Goal: Transaction & Acquisition: Purchase product/service

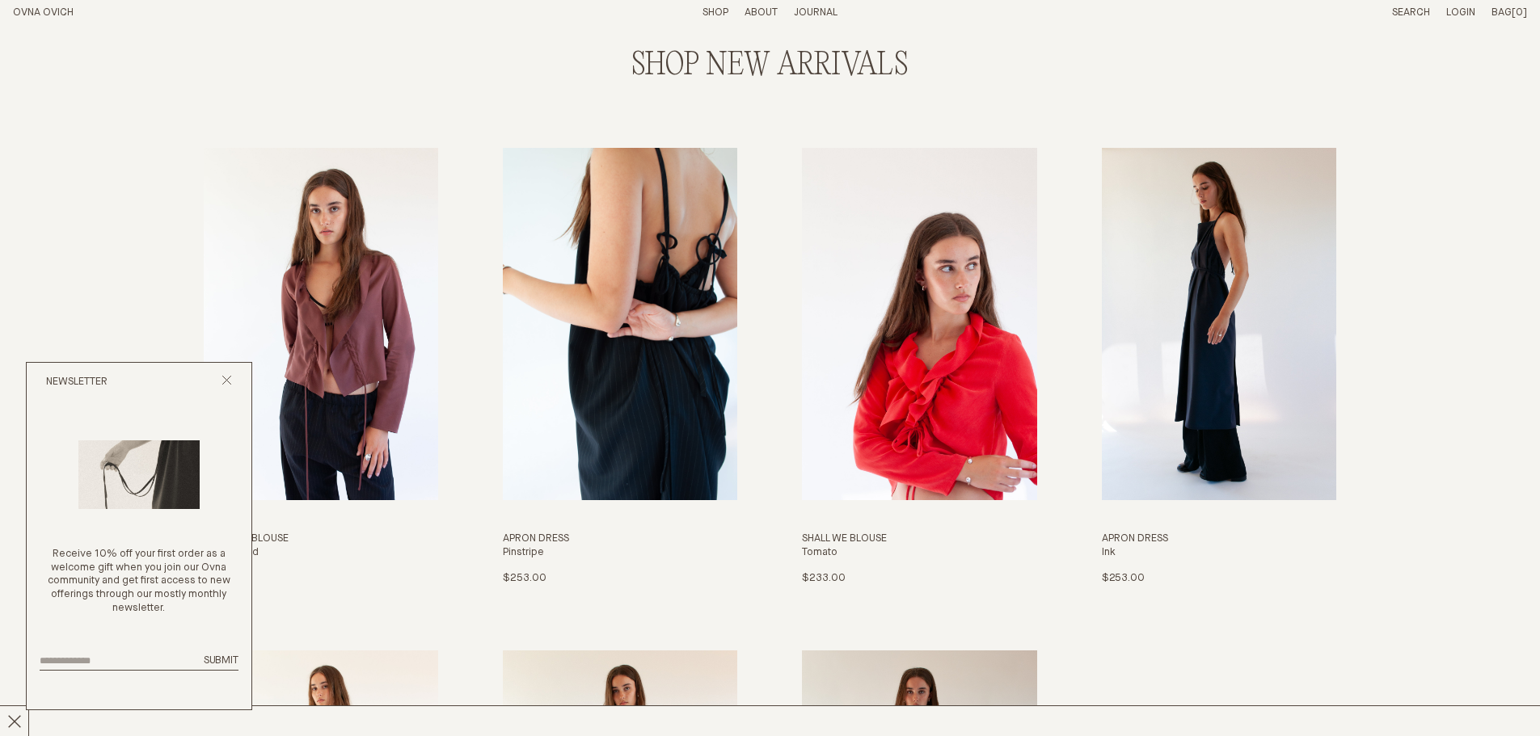
scroll to position [2101, 0]
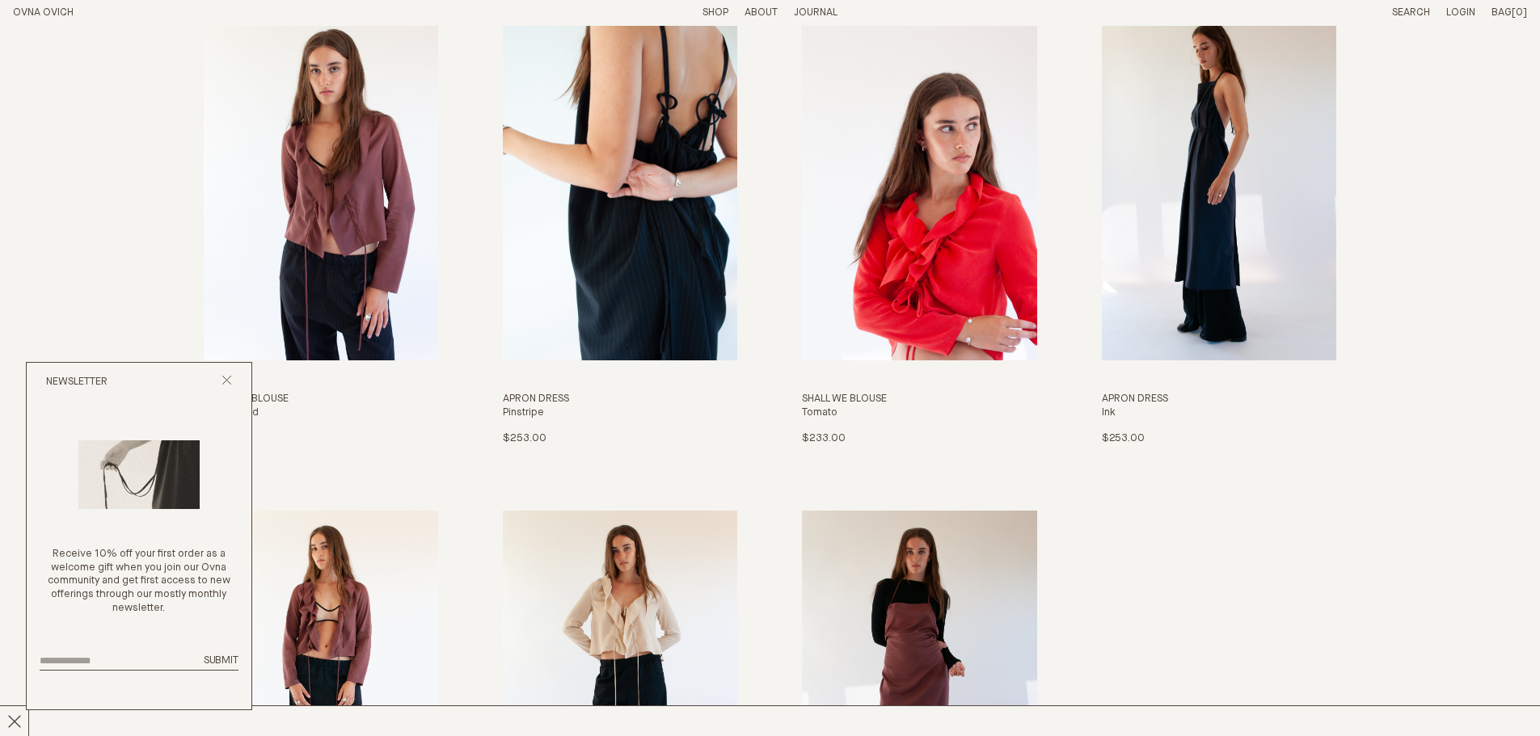
click at [673, 233] on img "Apron Dress" at bounding box center [620, 184] width 234 height 352
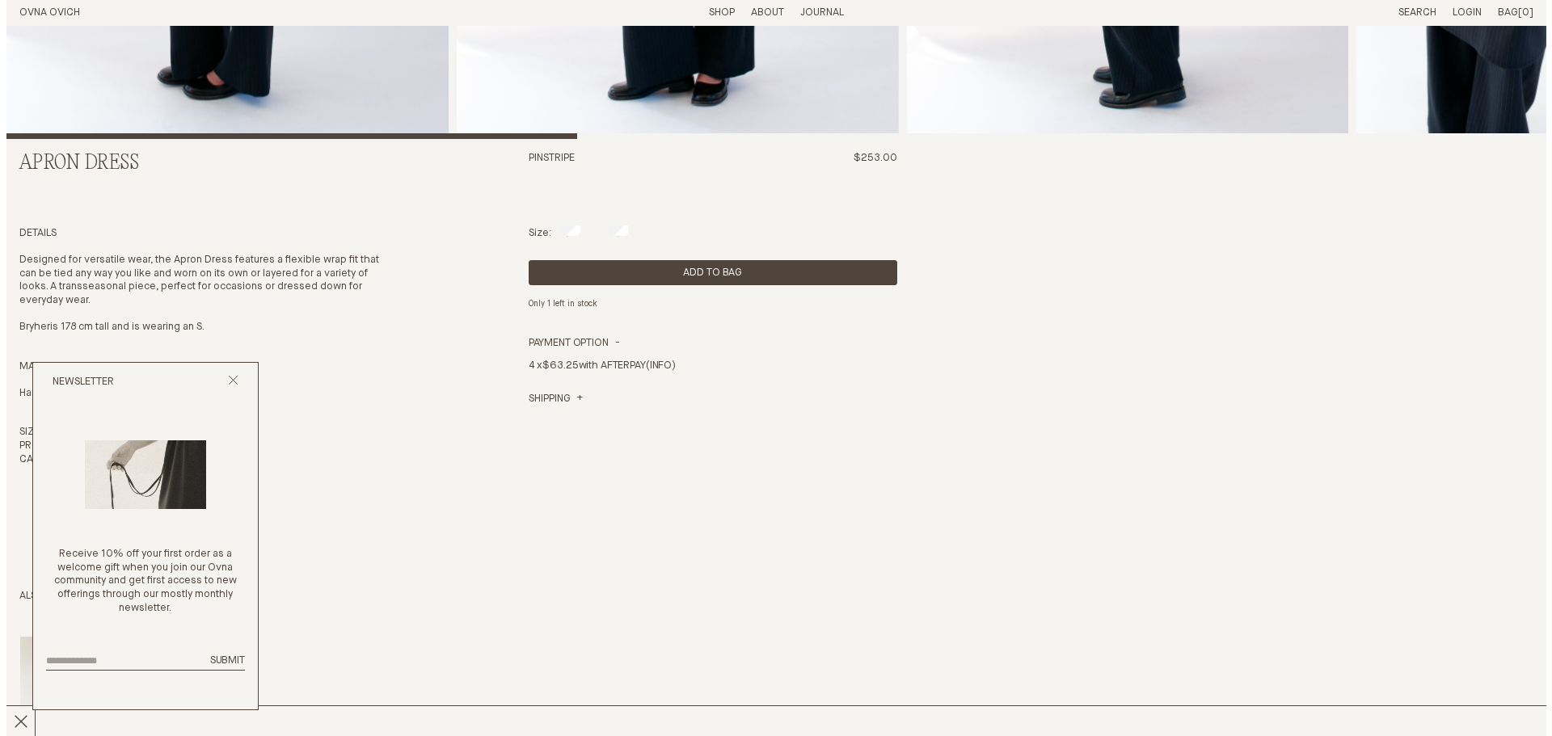
scroll to position [647, 0]
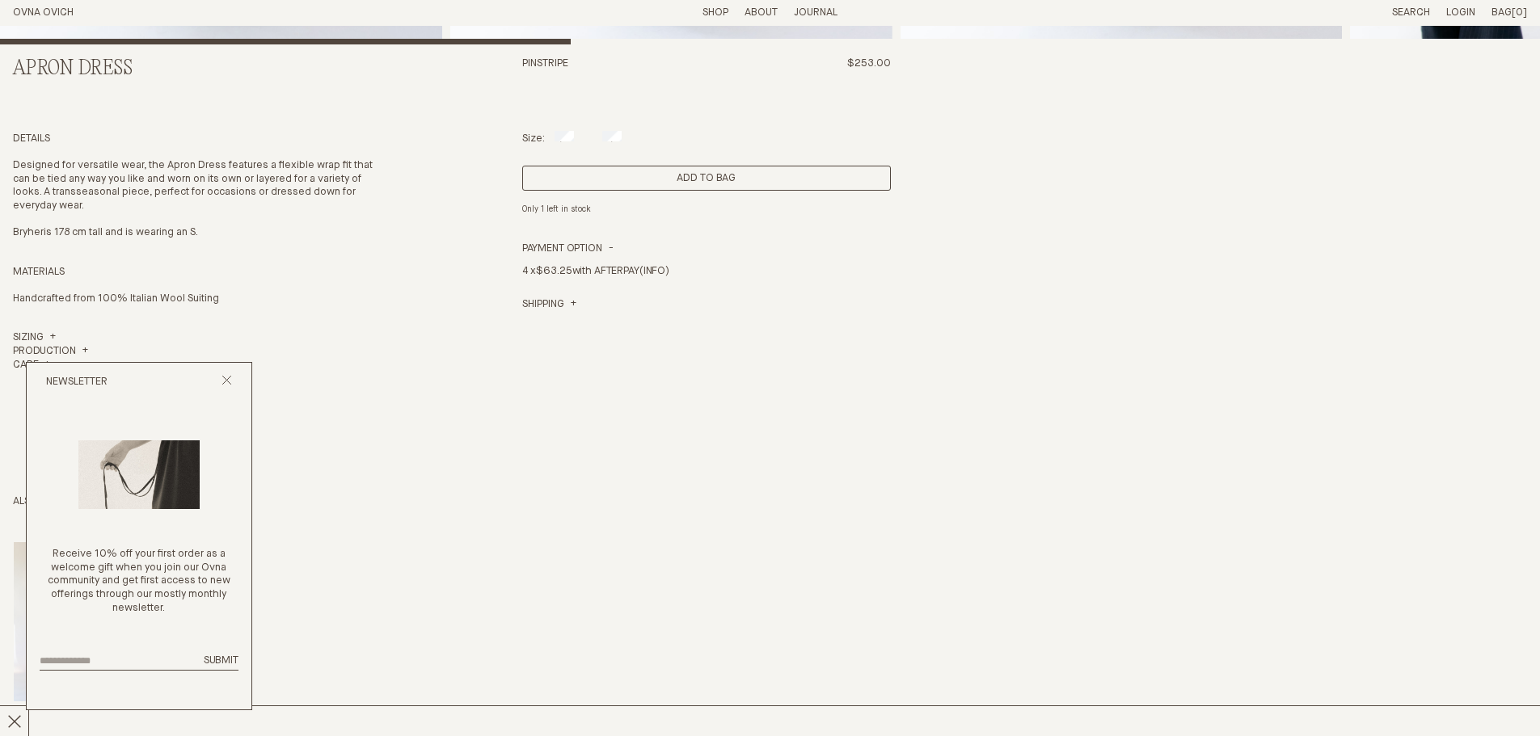
click at [770, 175] on button "Add to Bag" at bounding box center [706, 178] width 369 height 25
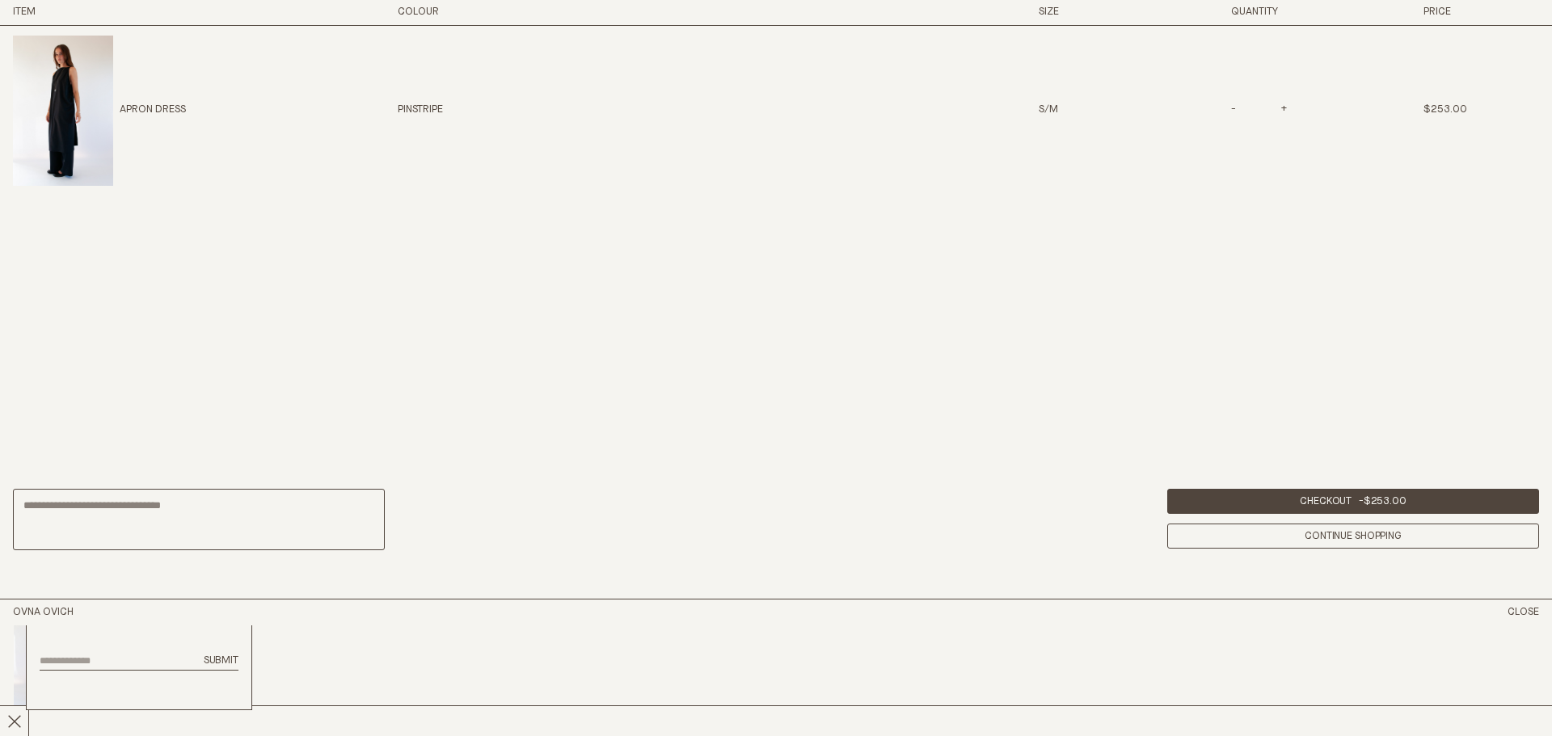
scroll to position [1246, 0]
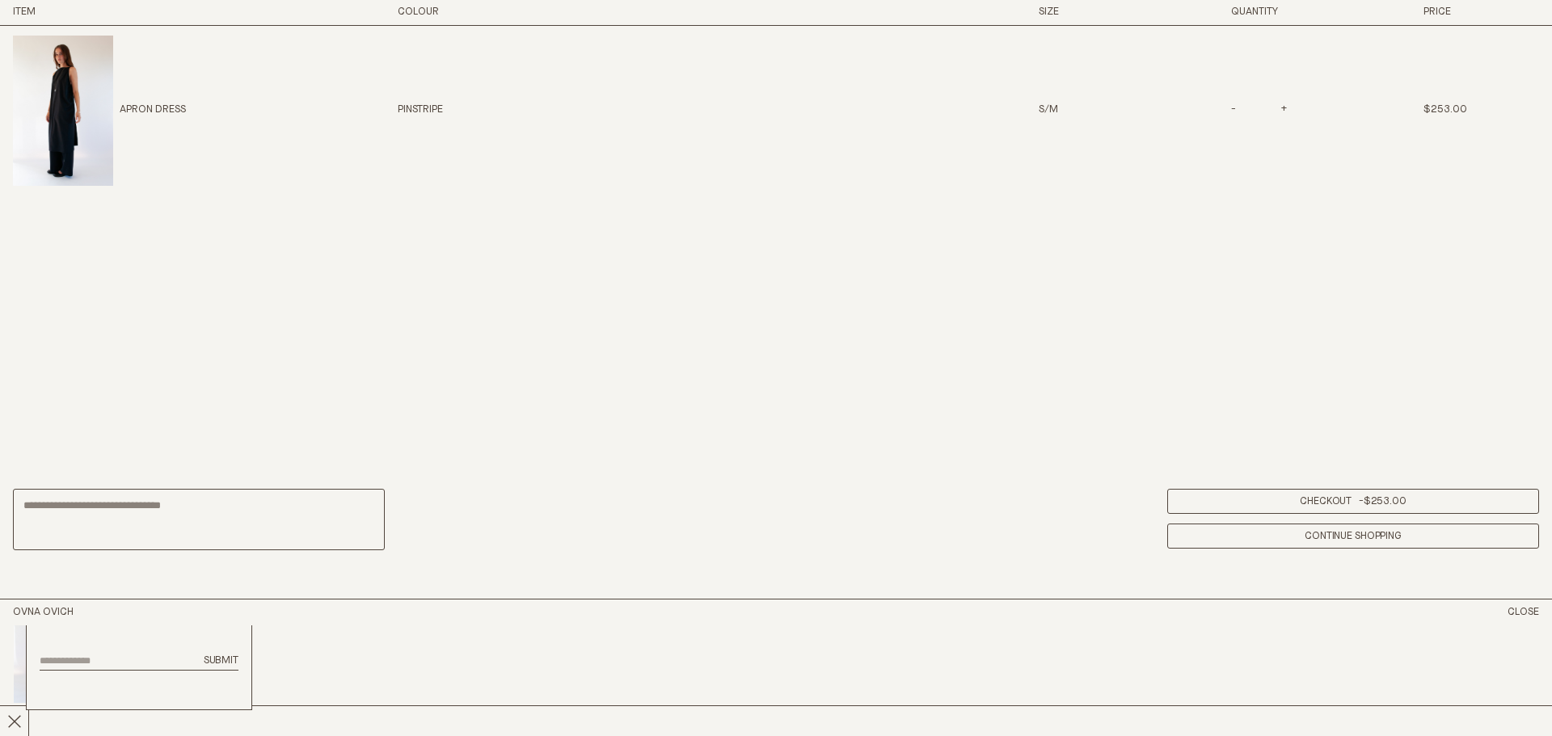
click at [1286, 492] on link "Checkout - $253.00" at bounding box center [1353, 501] width 372 height 25
